Goal: Transaction & Acquisition: Purchase product/service

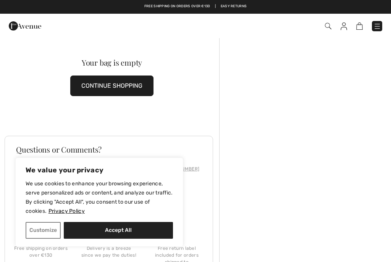
click at [129, 232] on button "Accept All" at bounding box center [118, 230] width 109 height 17
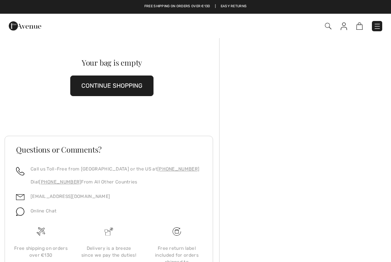
checkbox input "true"
click at [328, 26] on img at bounding box center [328, 26] width 6 height 6
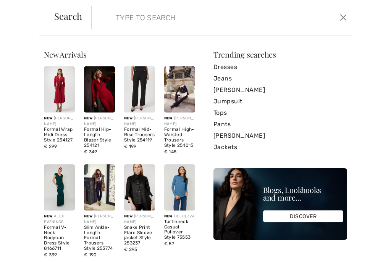
click at [125, 17] on input "search" at bounding box center [195, 17] width 171 height 23
type input "Classic long black pant"
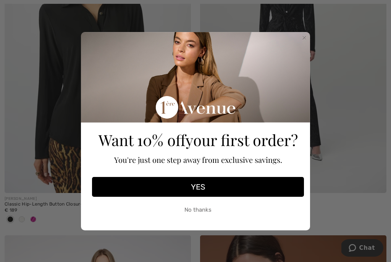
scroll to position [828, 0]
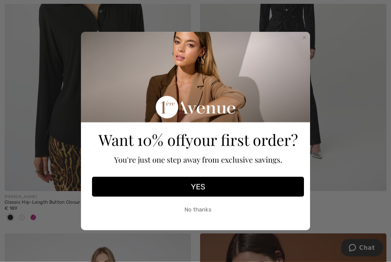
click at [224, 197] on button "YES" at bounding box center [198, 187] width 212 height 20
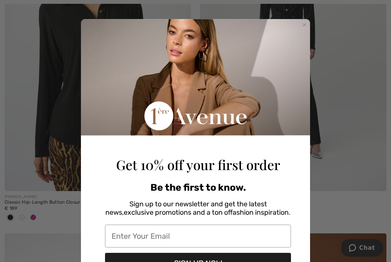
scroll to position [0, 0]
click at [161, 242] on input "Enter Your Email" at bounding box center [198, 236] width 186 height 23
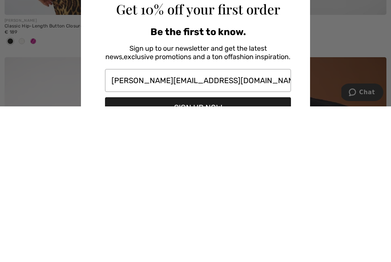
scroll to position [19, 0]
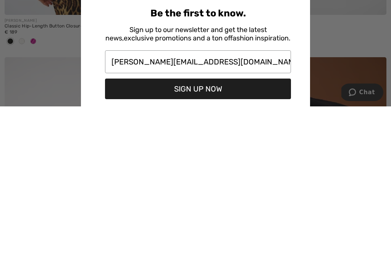
type input "sandy.collinsschutte@gmail.com"
click at [264, 235] on button "SIGN UP NOW" at bounding box center [198, 245] width 186 height 21
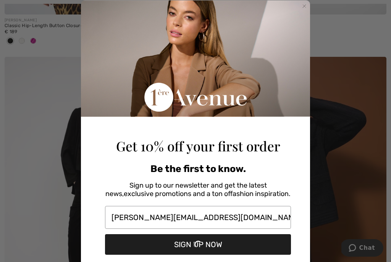
scroll to position [0, 0]
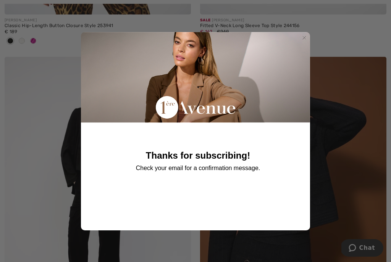
click at [357, 133] on div "Close dialog Thanks for subscribing! Check your email for a confirmation messag…" at bounding box center [195, 131] width 391 height 262
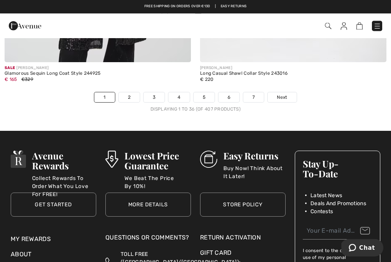
scroll to position [5874, 0]
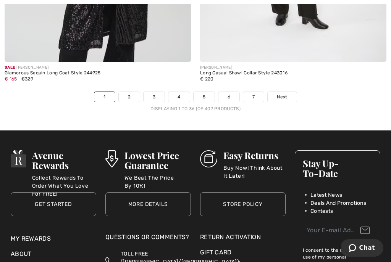
click at [279, 95] on link "Next" at bounding box center [282, 97] width 29 height 10
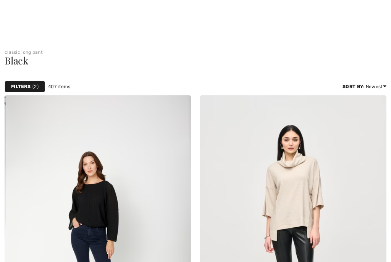
checkbox input "true"
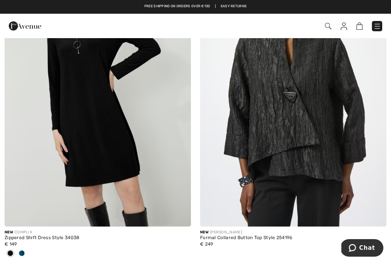
scroll to position [4414, 0]
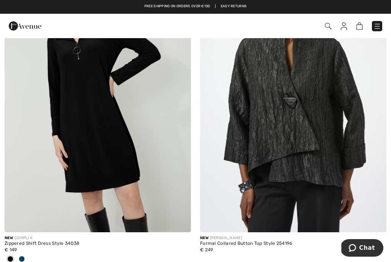
click at [326, 27] on img at bounding box center [328, 26] width 6 height 6
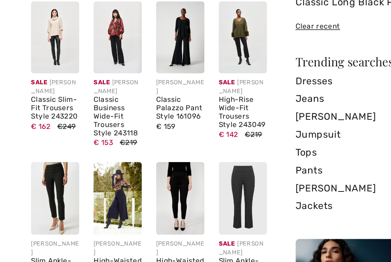
scroll to position [0, 0]
click at [44, 116] on div "Sale JOSEPH RIBKOFF" at bounding box center [59, 121] width 31 height 11
click at [44, 66] on img at bounding box center [59, 89] width 31 height 46
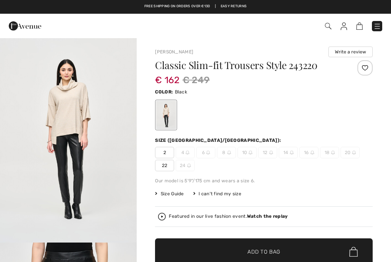
checkbox input "true"
